Goal: Information Seeking & Learning: Learn about a topic

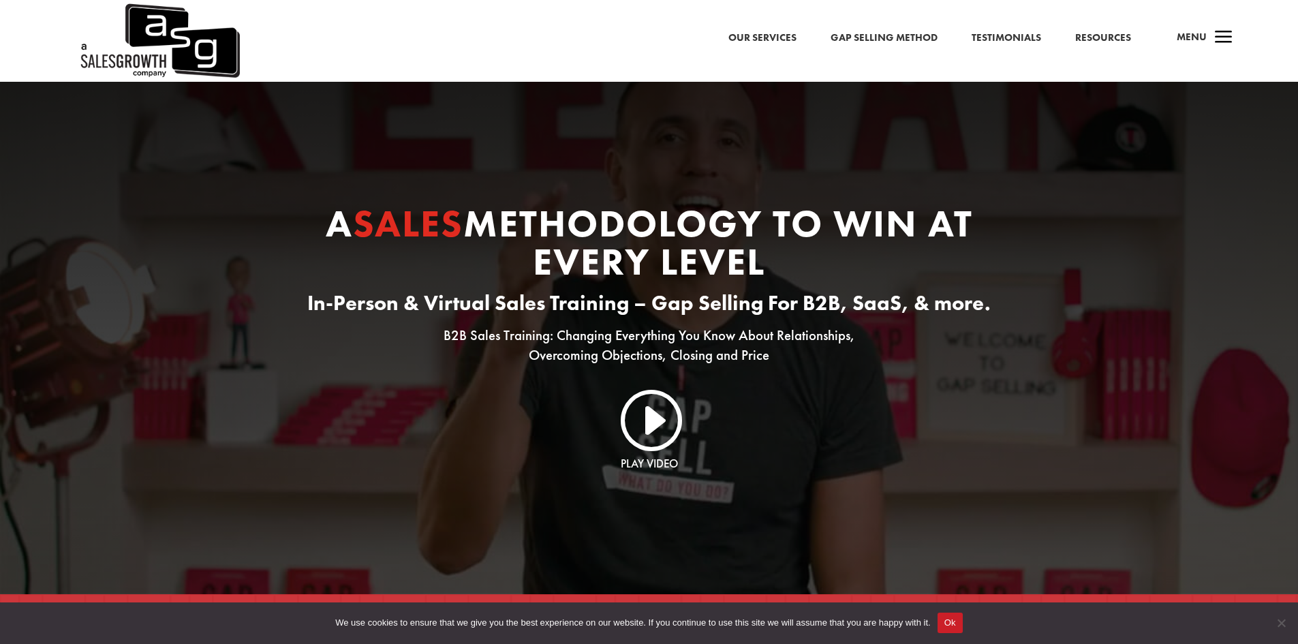
drag, startPoint x: 768, startPoint y: 460, endPoint x: 742, endPoint y: 264, distance: 198.0
click at [1210, 39] on span "a" at bounding box center [1223, 38] width 27 height 27
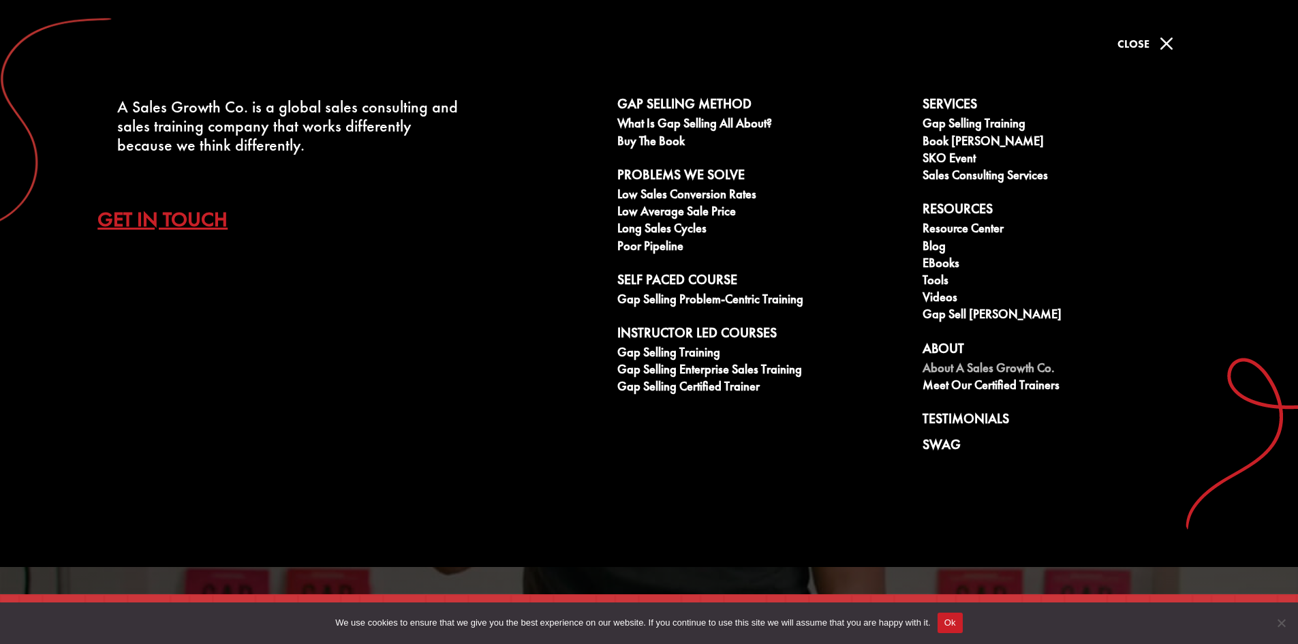
click at [1026, 365] on link "About A Sales Growth Co." at bounding box center [1068, 369] width 290 height 17
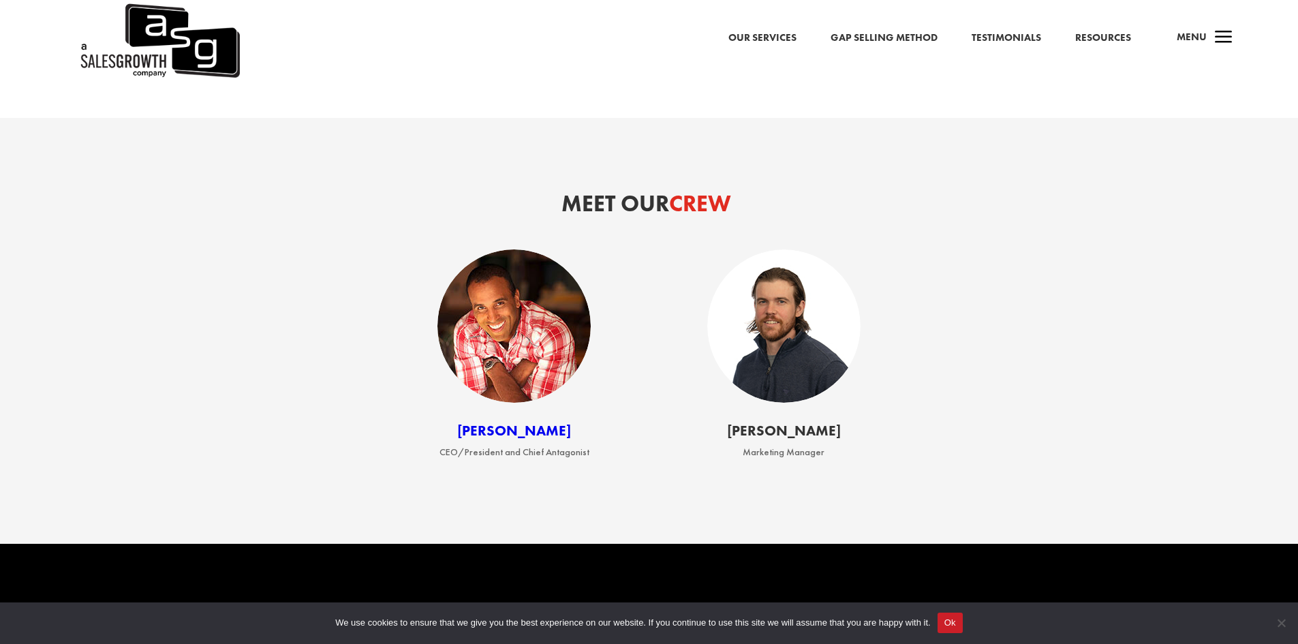
scroll to position [1908, 0]
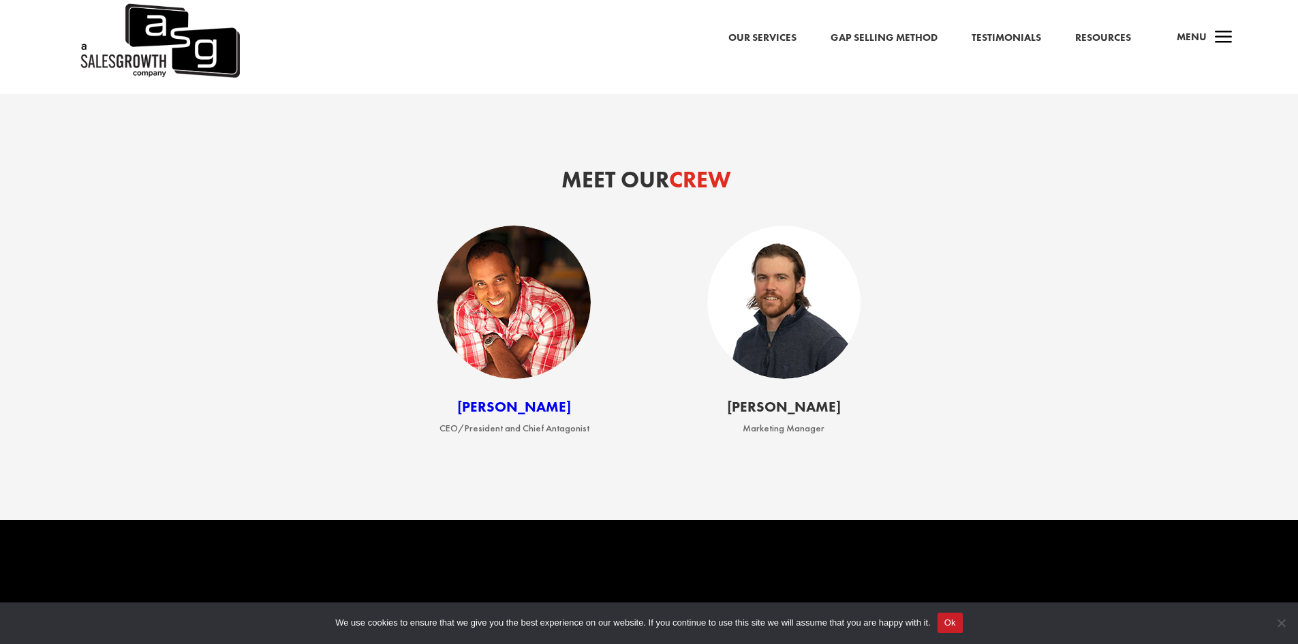
click at [504, 337] on img at bounding box center [514, 302] width 153 height 153
click at [779, 318] on img at bounding box center [783, 302] width 153 height 153
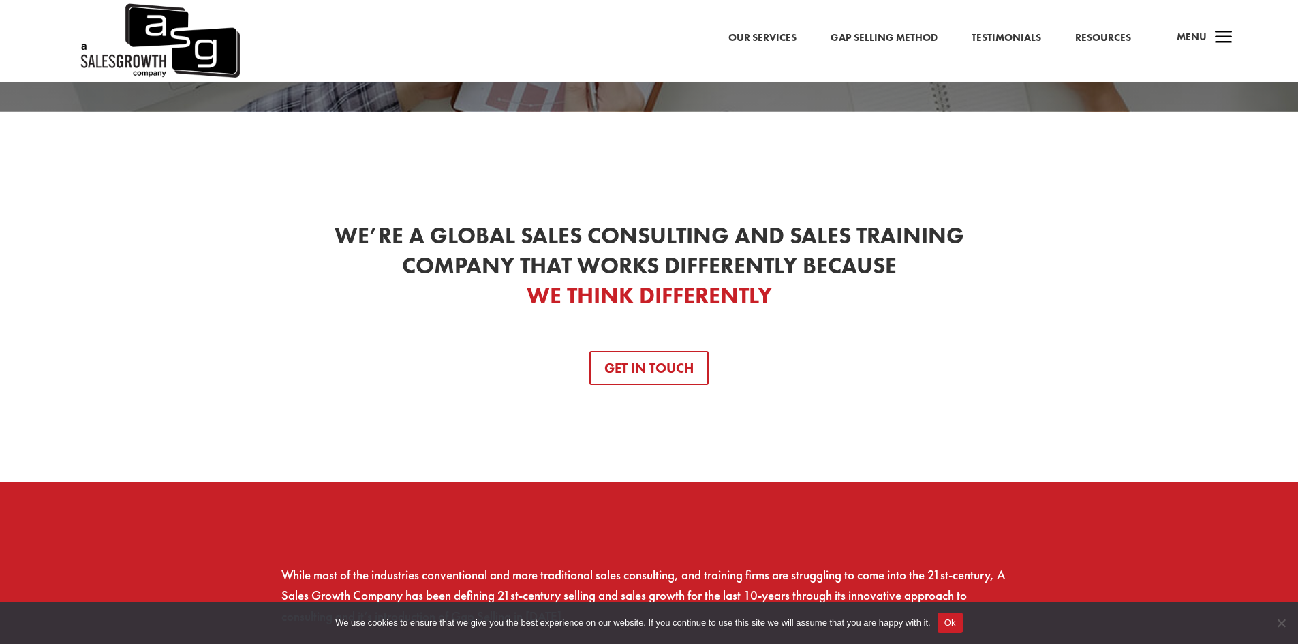
scroll to position [0, 0]
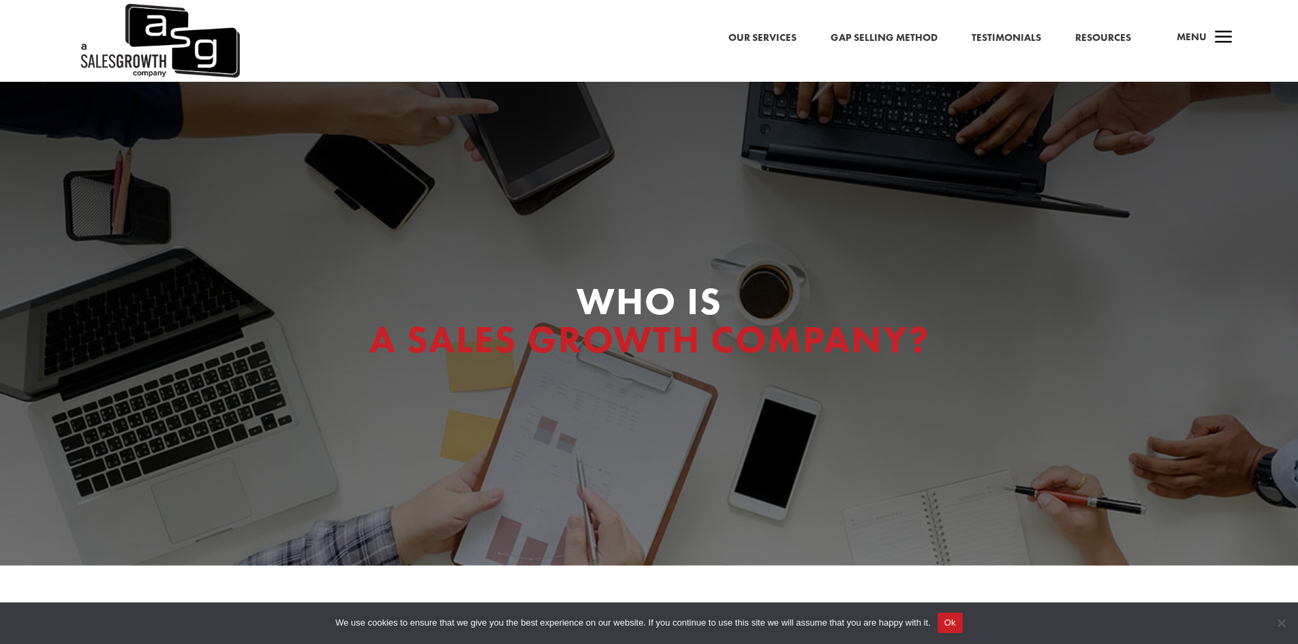
drag, startPoint x: 846, startPoint y: 495, endPoint x: 812, endPoint y: 265, distance: 232.2
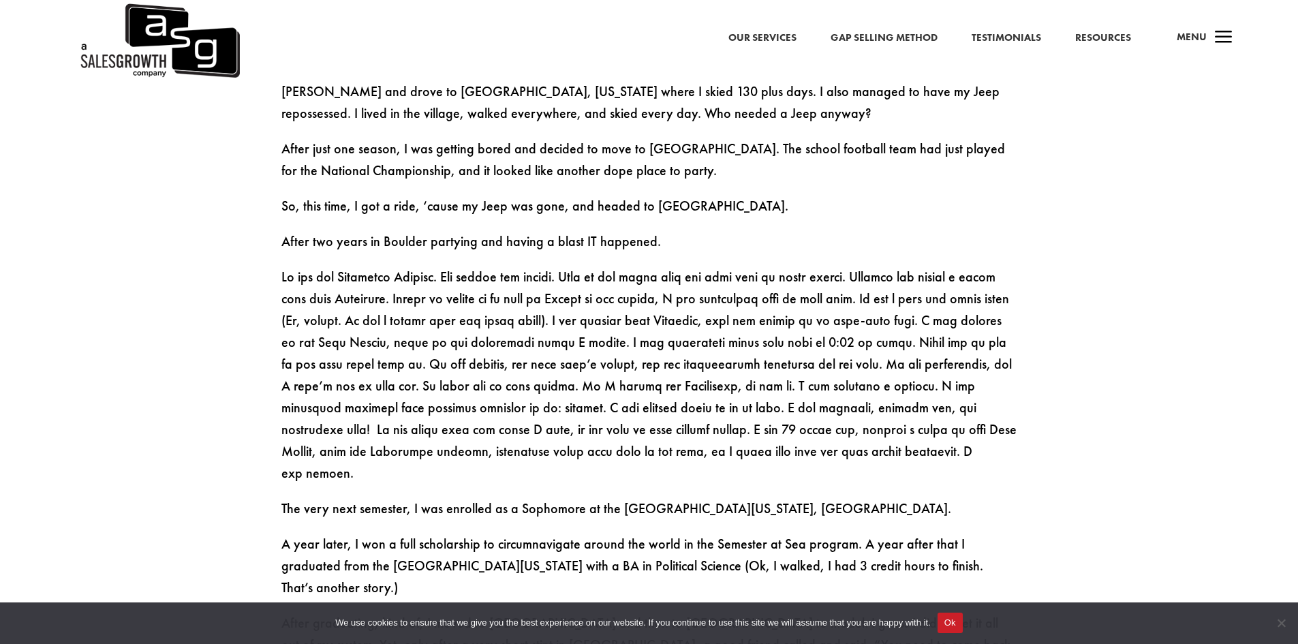
scroll to position [1159, 0]
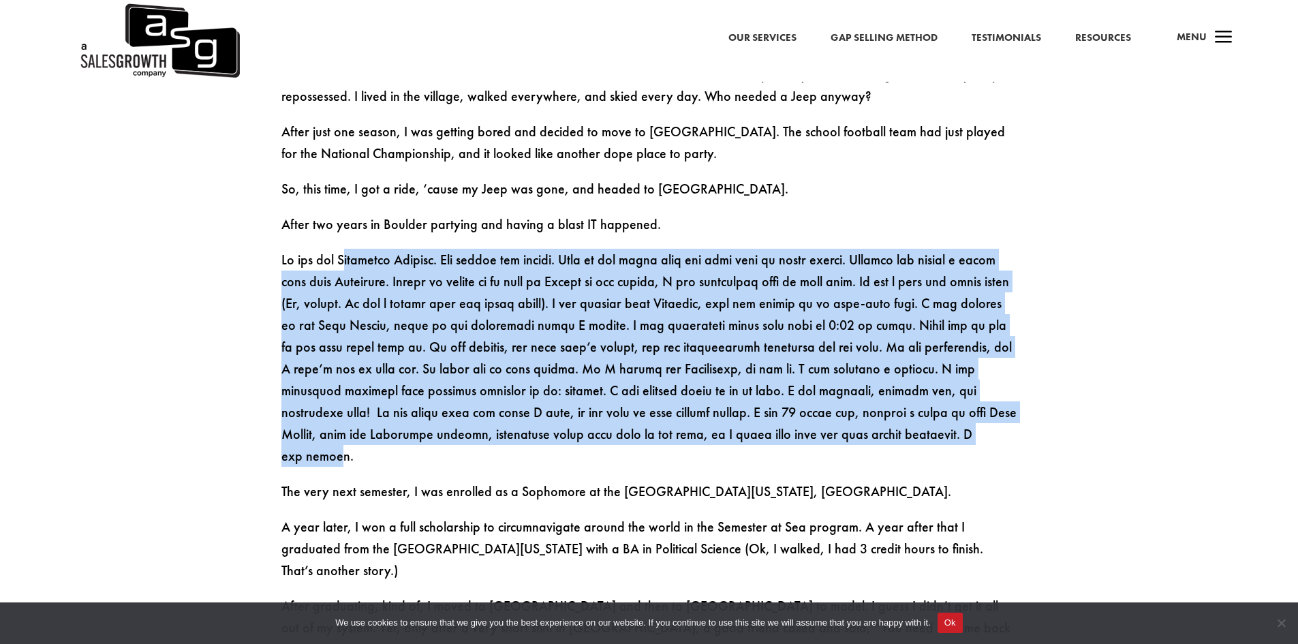
drag, startPoint x: 431, startPoint y: 263, endPoint x: 864, endPoint y: 450, distance: 471.3
click at [864, 450] on p at bounding box center [649, 365] width 736 height 232
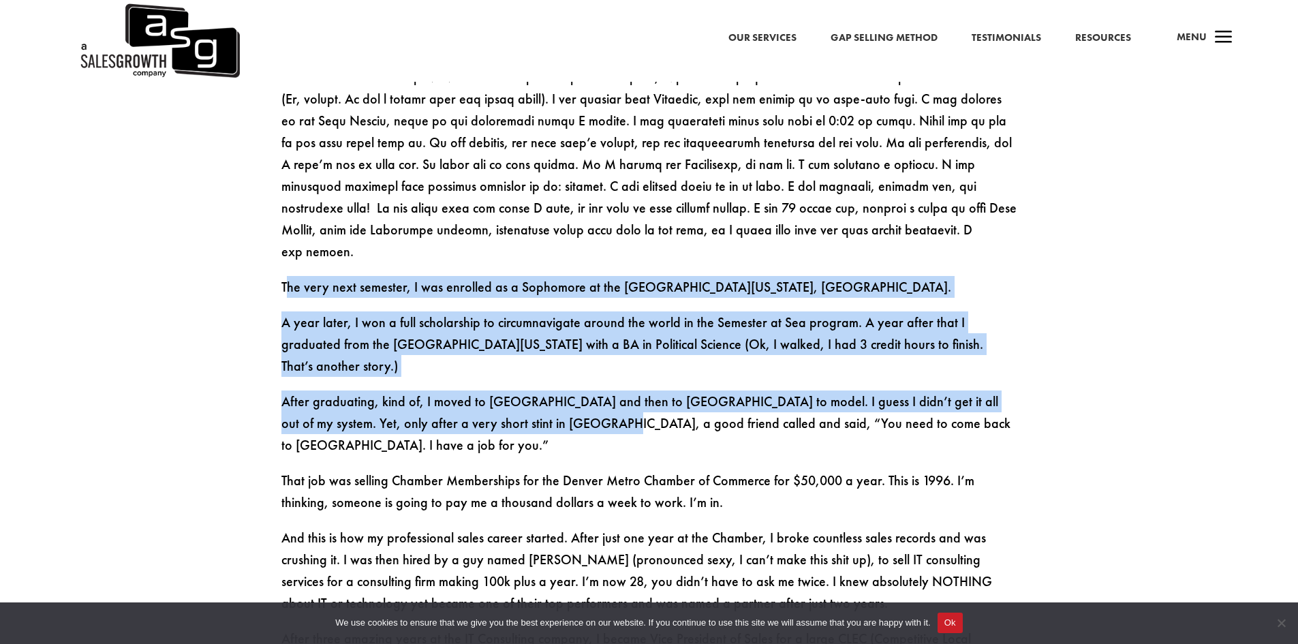
drag, startPoint x: 285, startPoint y: 267, endPoint x: 557, endPoint y: 383, distance: 295.6
click at [557, 383] on div "At 8, I was labeled hyperactive and put on Ritalin. I flunked out of my freshma…" at bounding box center [649, 495] width 736 height 1677
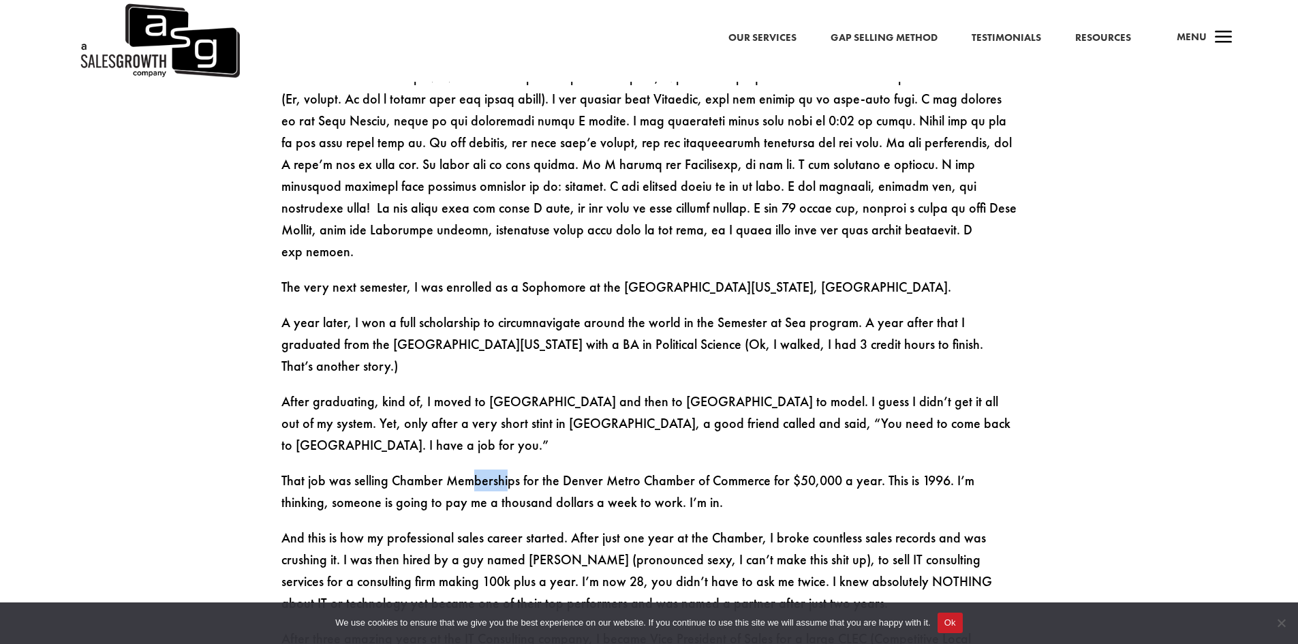
drag, startPoint x: 491, startPoint y: 420, endPoint x: 468, endPoint y: 422, distance: 23.2
click at [468, 470] on p "That job was selling Chamber Memberships for the Denver Metro Chamber of Commer…" at bounding box center [649, 498] width 736 height 57
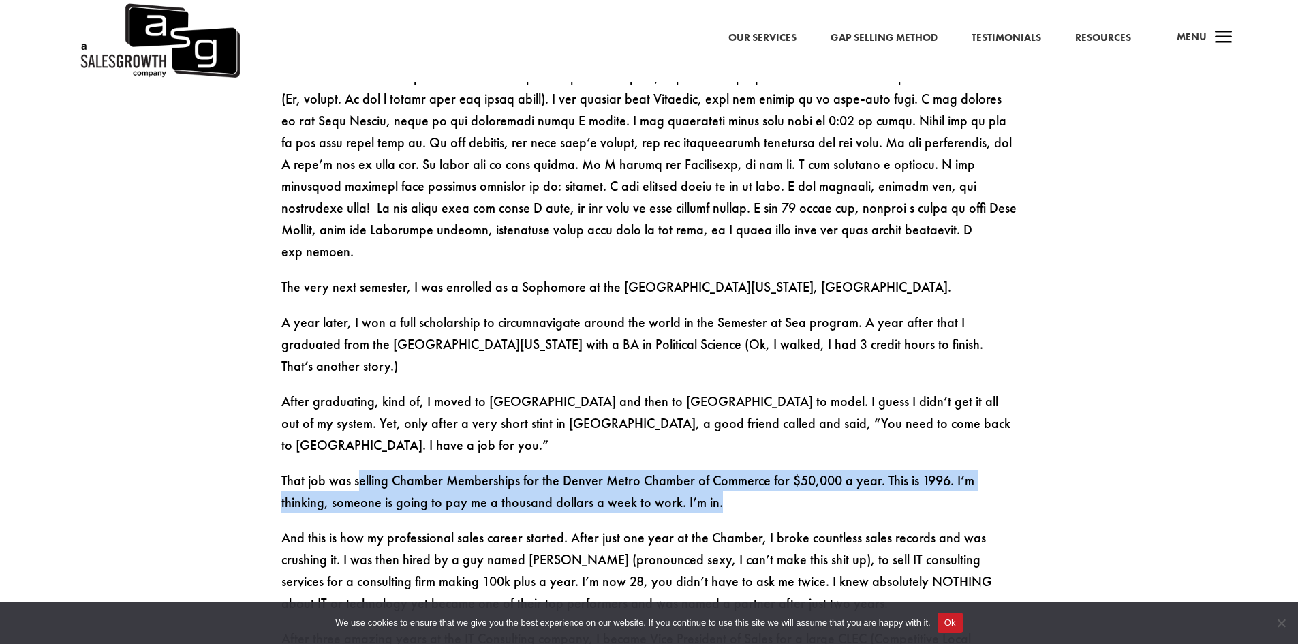
drag, startPoint x: 356, startPoint y: 420, endPoint x: 688, endPoint y: 436, distance: 332.3
click at [688, 470] on p "That job was selling Chamber Memberships for the Denver Metro Chamber of Commer…" at bounding box center [649, 498] width 736 height 57
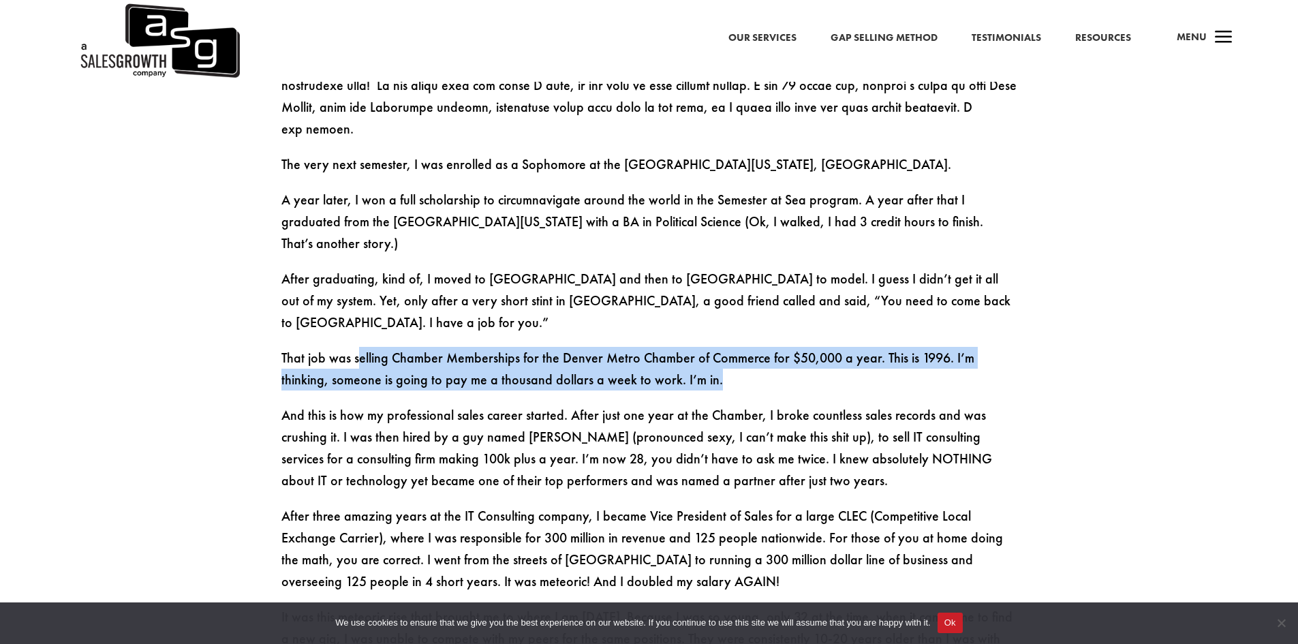
scroll to position [1499, 0]
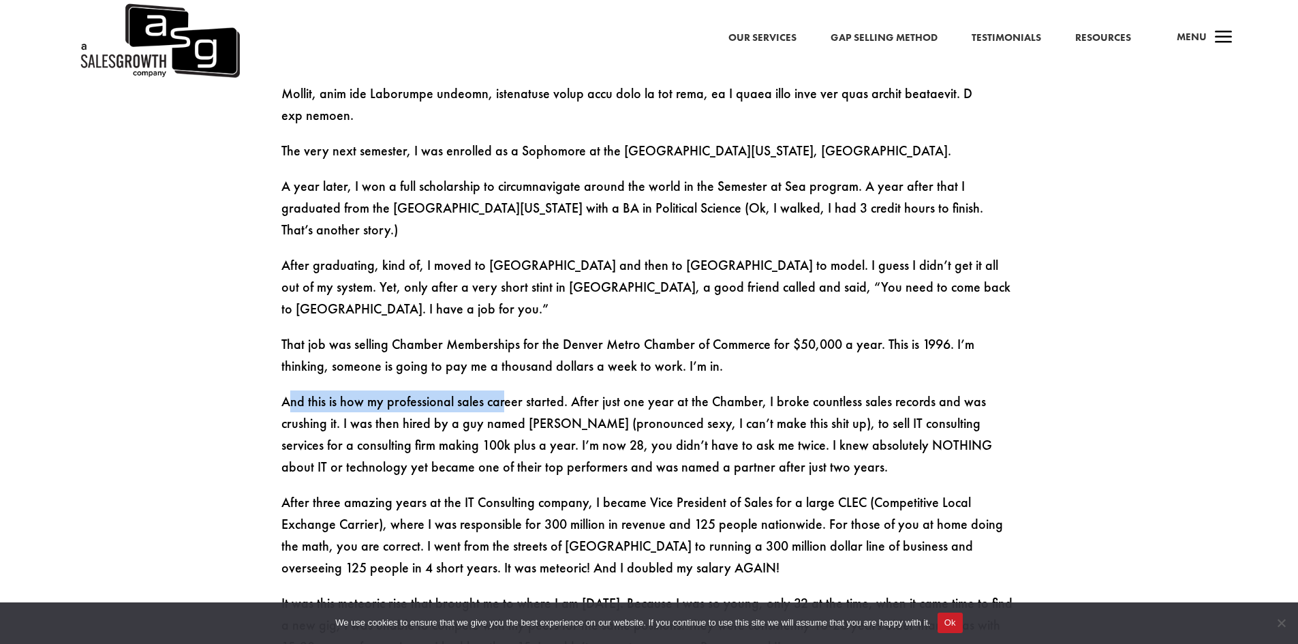
drag, startPoint x: 291, startPoint y: 347, endPoint x: 504, endPoint y: 348, distance: 212.6
click at [504, 391] on p "And this is how my professional sales career started. After just one year at th…" at bounding box center [649, 441] width 736 height 101
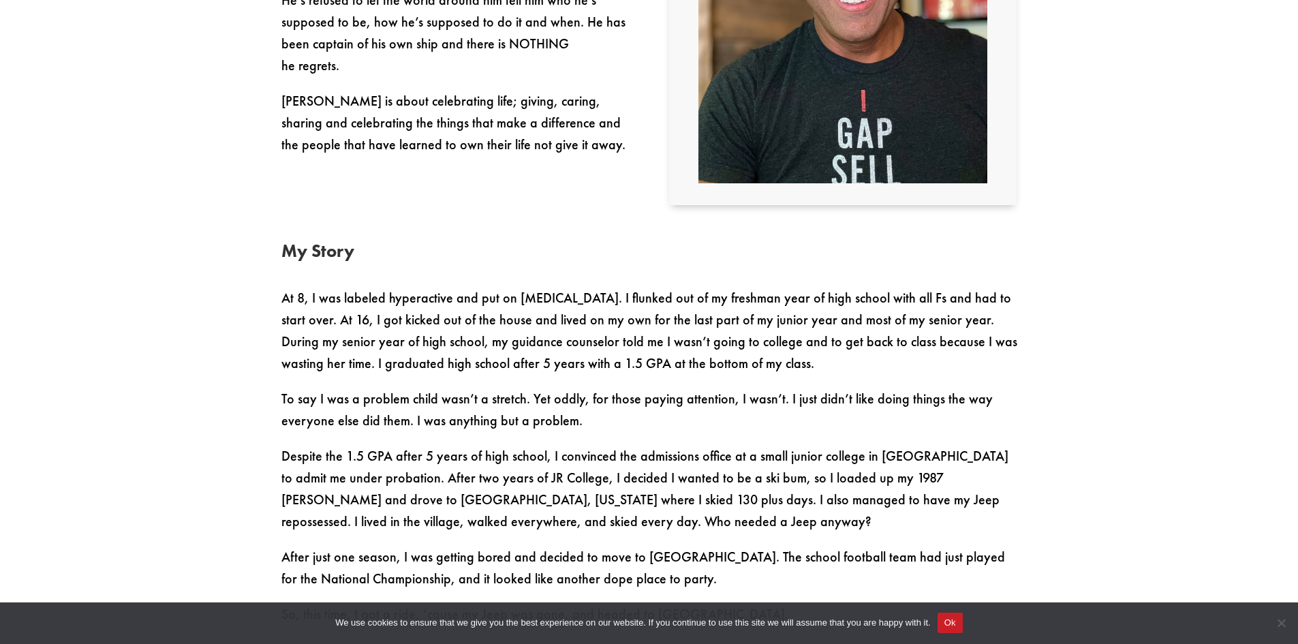
scroll to position [0, 0]
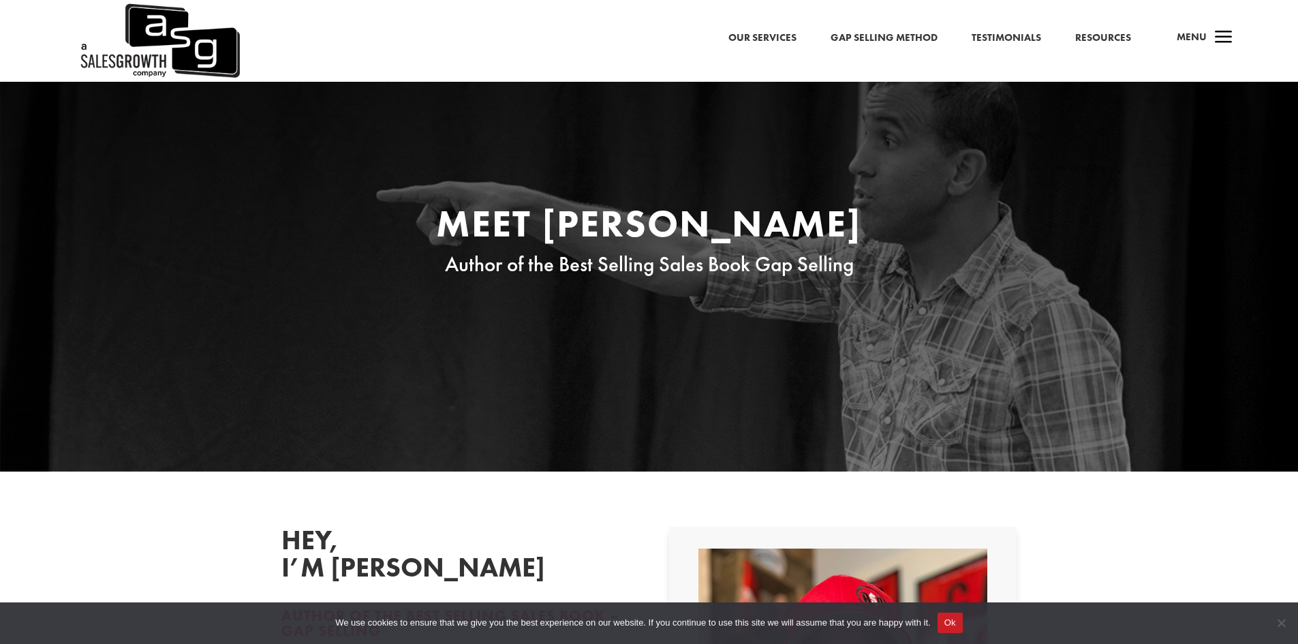
drag, startPoint x: 1043, startPoint y: 519, endPoint x: 1010, endPoint y: 281, distance: 239.4
